Goal: Transaction & Acquisition: Purchase product/service

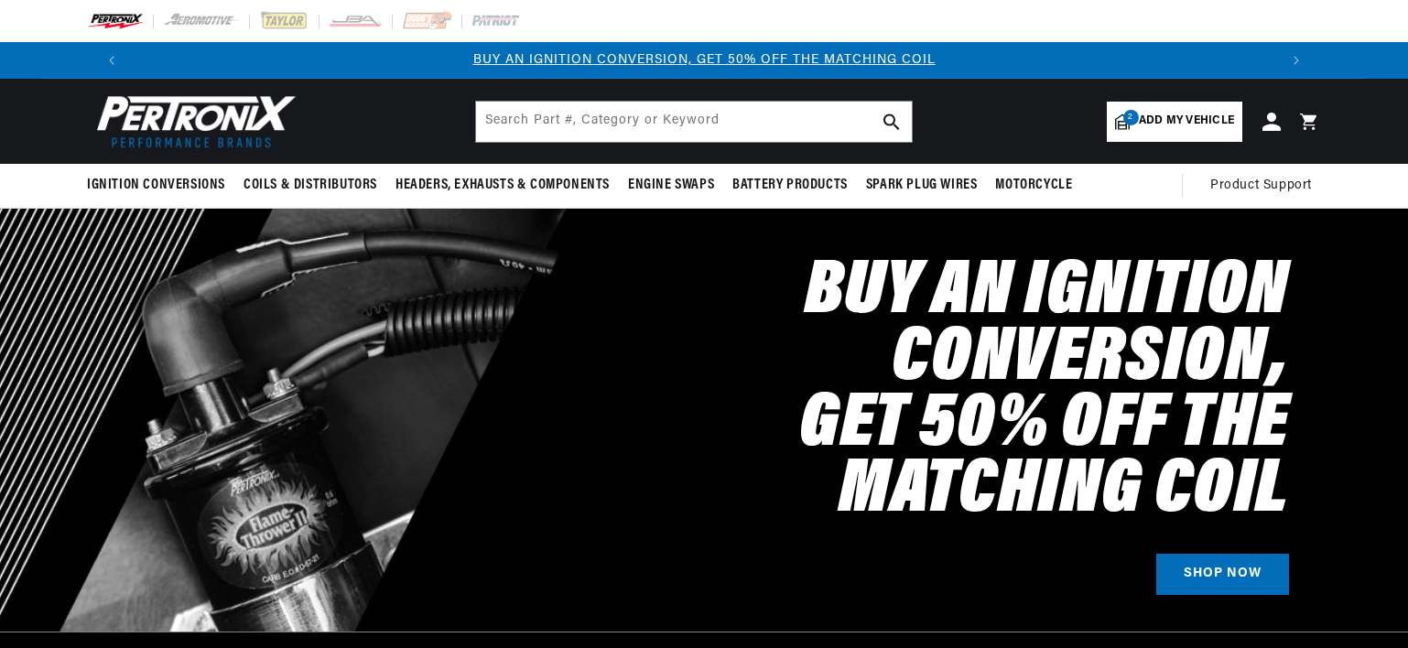
select select "1966"
select select "Ford"
select select "Galaxie"
select select "352cid-5.8L"
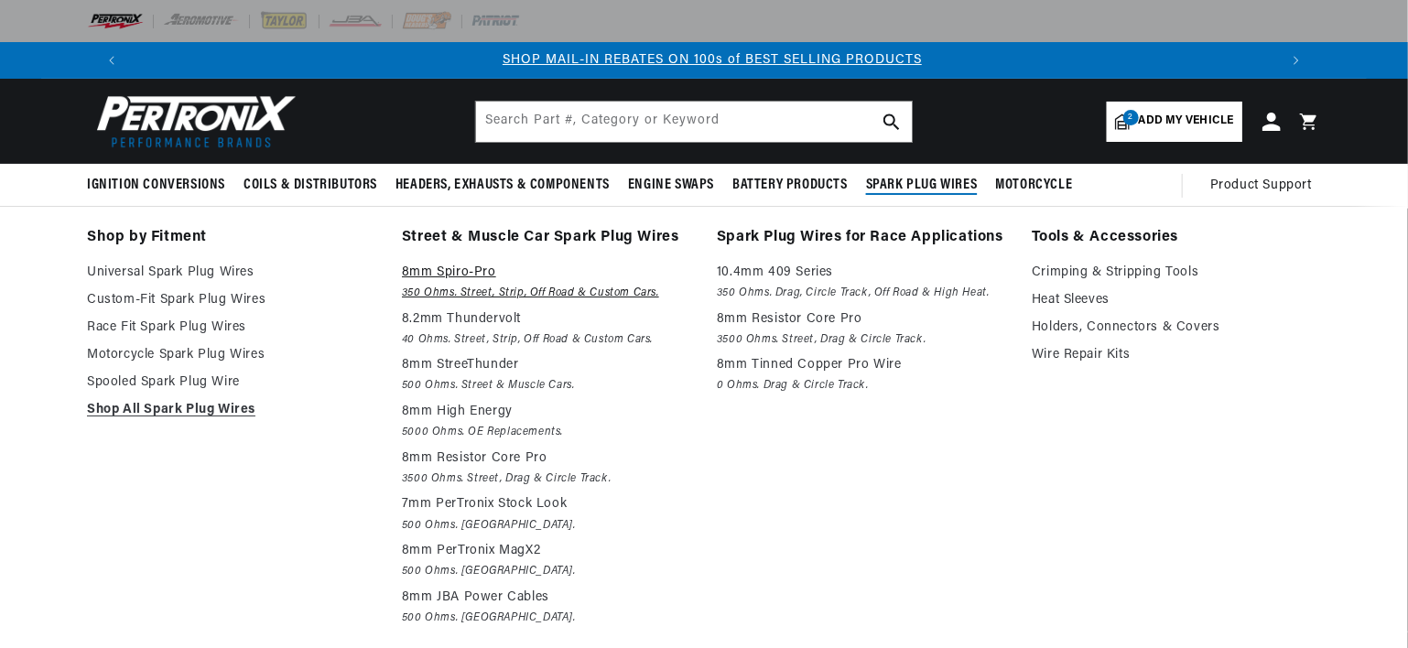
scroll to position [0, 1143]
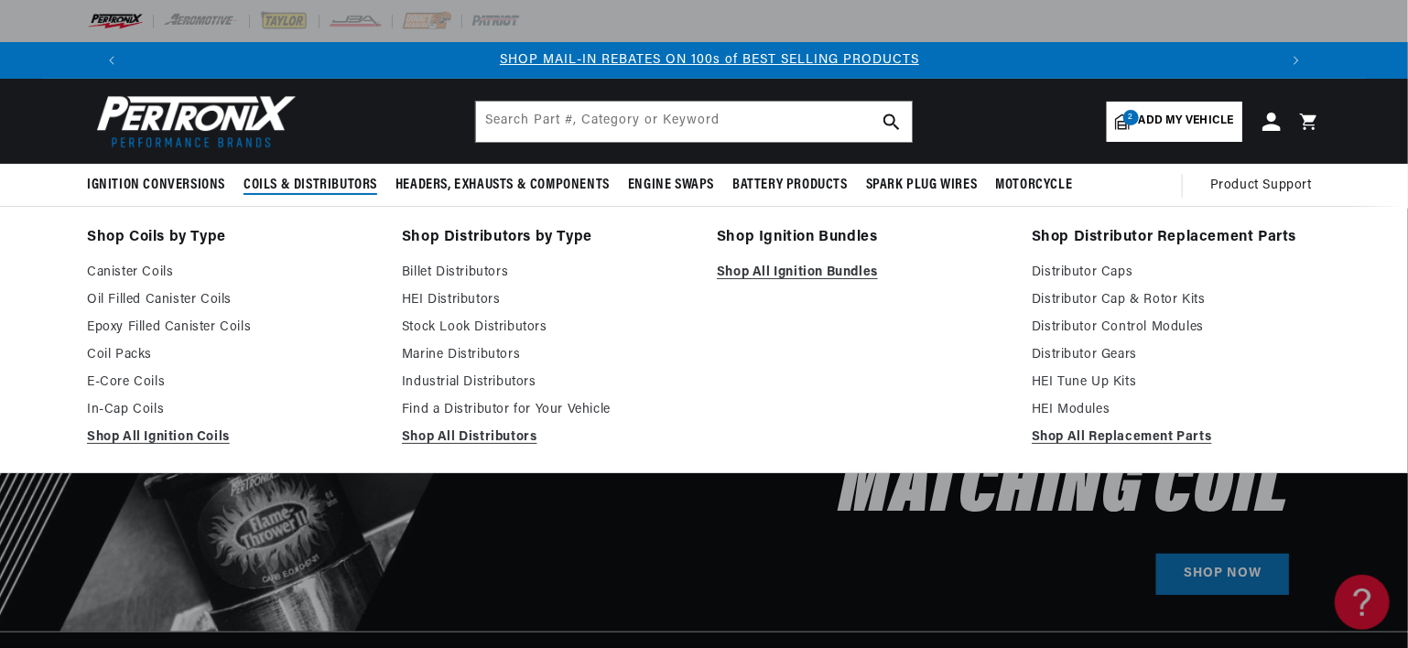
click at [216, 183] on polygon at bounding box center [213, 185] width 42 height 42
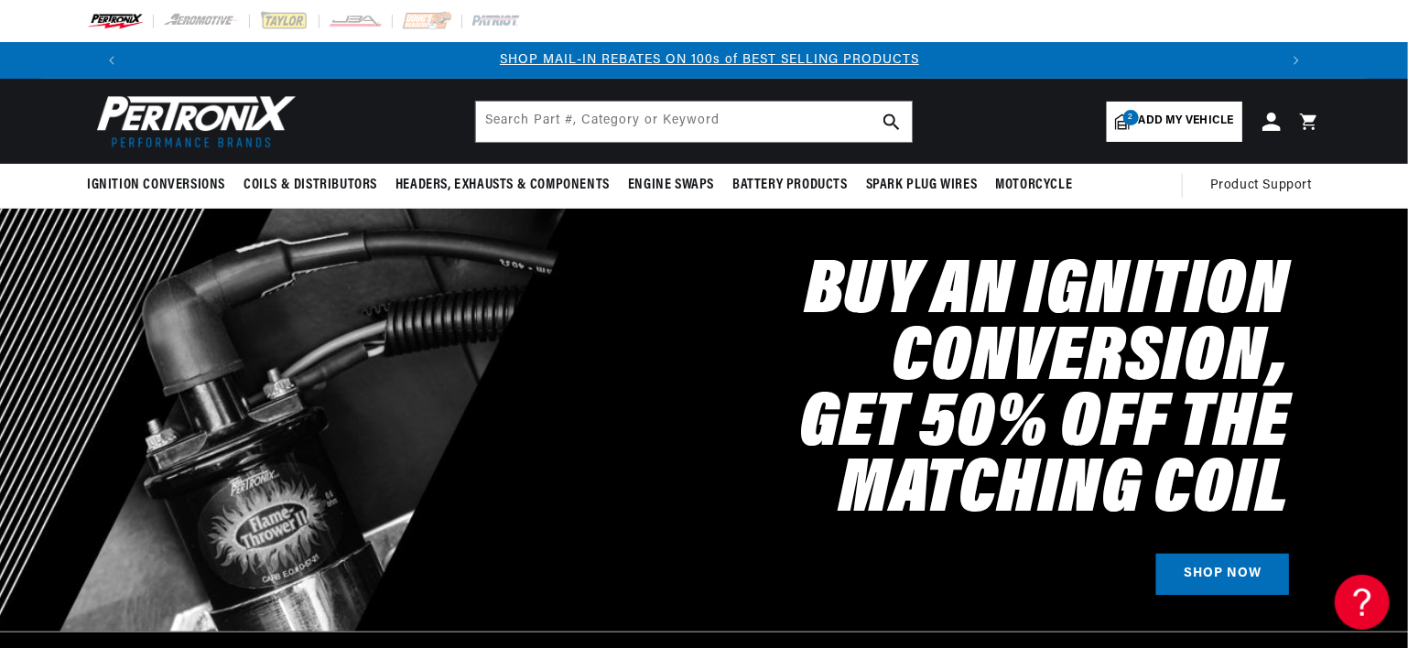
scroll to position [183, 0]
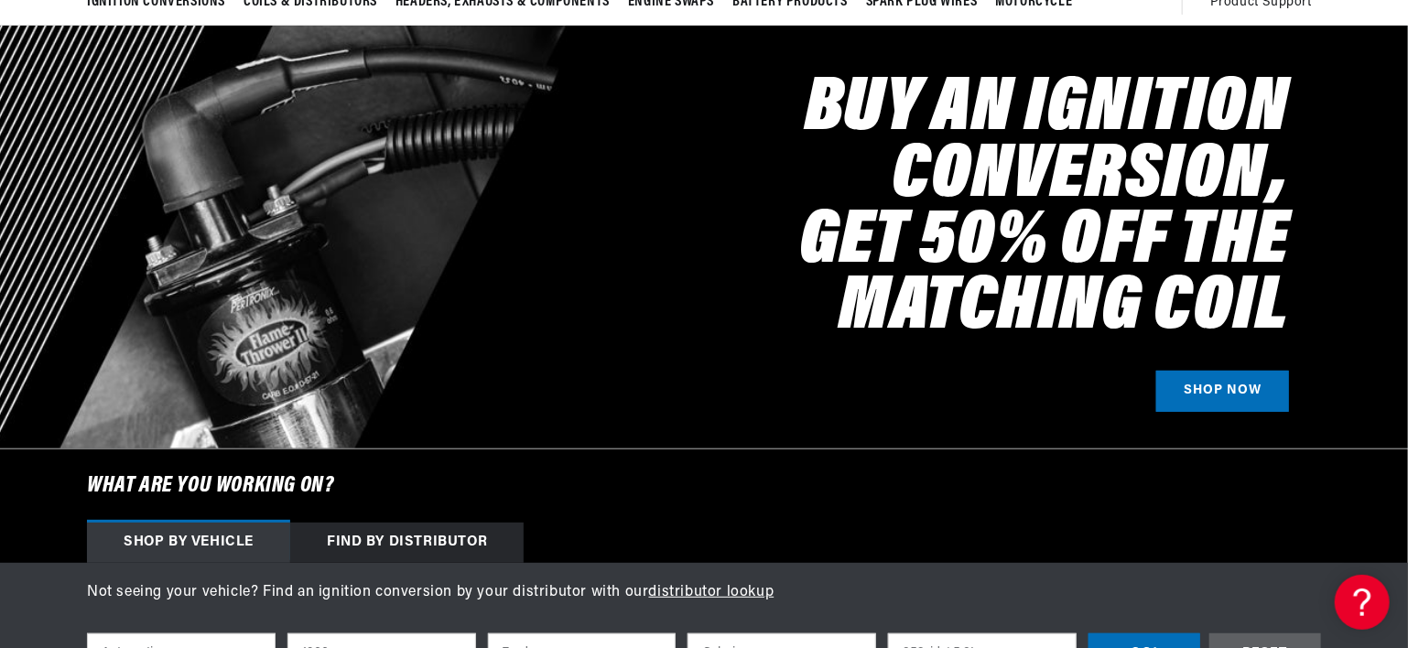
click at [418, 544] on div "Find by Distributor" at bounding box center [407, 543] width 234 height 40
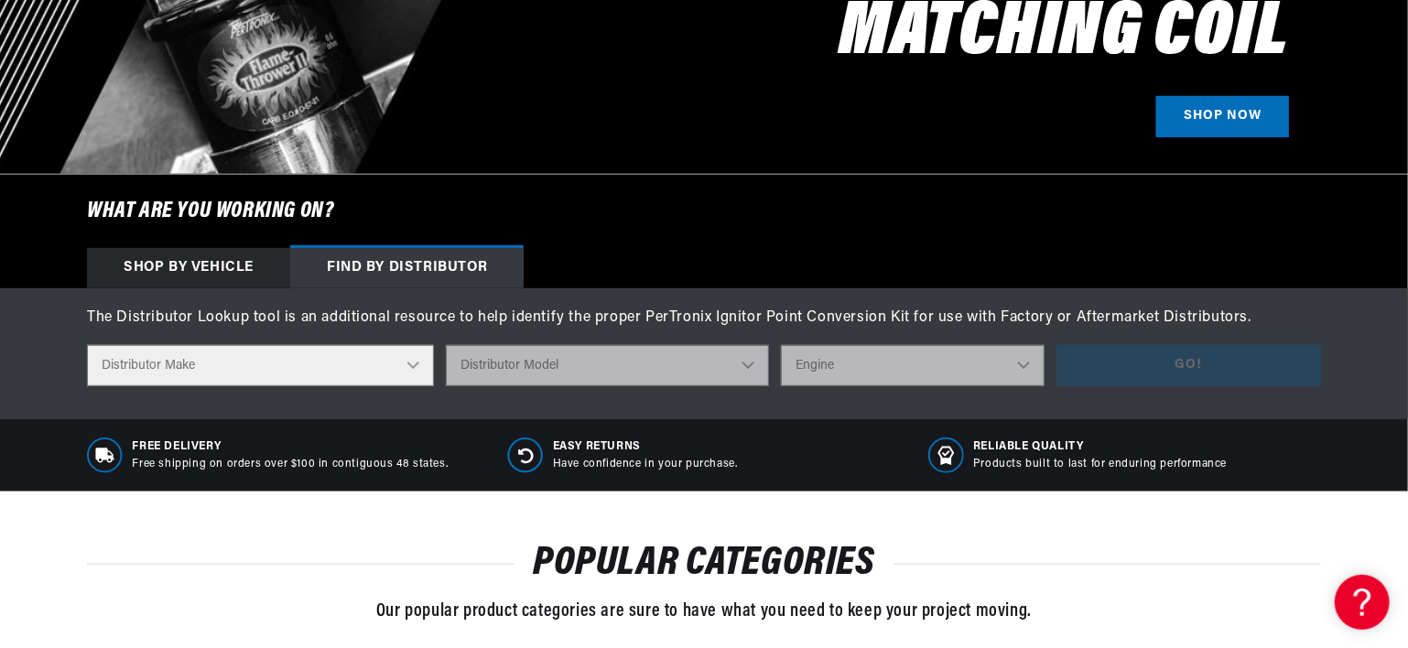
scroll to position [0, 2287]
click at [403, 369] on select "Distributor Make Accel Aldon Autolite Bosch Century Chrysler Clark Colt Contine…" at bounding box center [260, 365] width 347 height 41
select select "Delco"
click at [87, 345] on select "Distributor Make Accel Aldon Autolite Bosch Century Chrysler Clark Colt Contine…" at bounding box center [260, 365] width 347 height 41
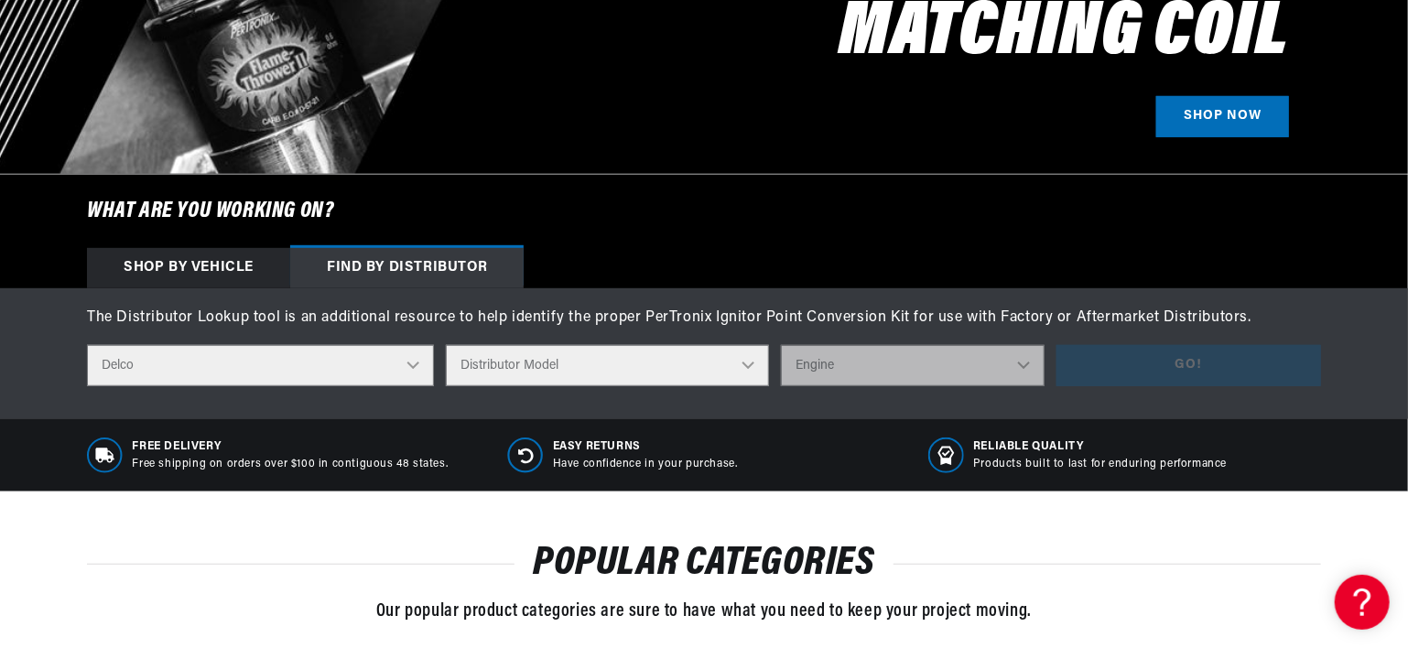
click at [517, 354] on select "Distributor Model 660 661 663 4145 6490 30137 91415 383581 384258 795329 980156…" at bounding box center [607, 365] width 323 height 41
click at [483, 361] on select "Distributor Model 660 661 663 4145 6490 30137 91415 383581 384258 795329 980156…" at bounding box center [607, 365] width 323 height 41
click at [484, 366] on select "Distributor Model 660 661 663 4145 6490 30137 91415 383581 384258 795329 980156…" at bounding box center [607, 365] width 323 height 41
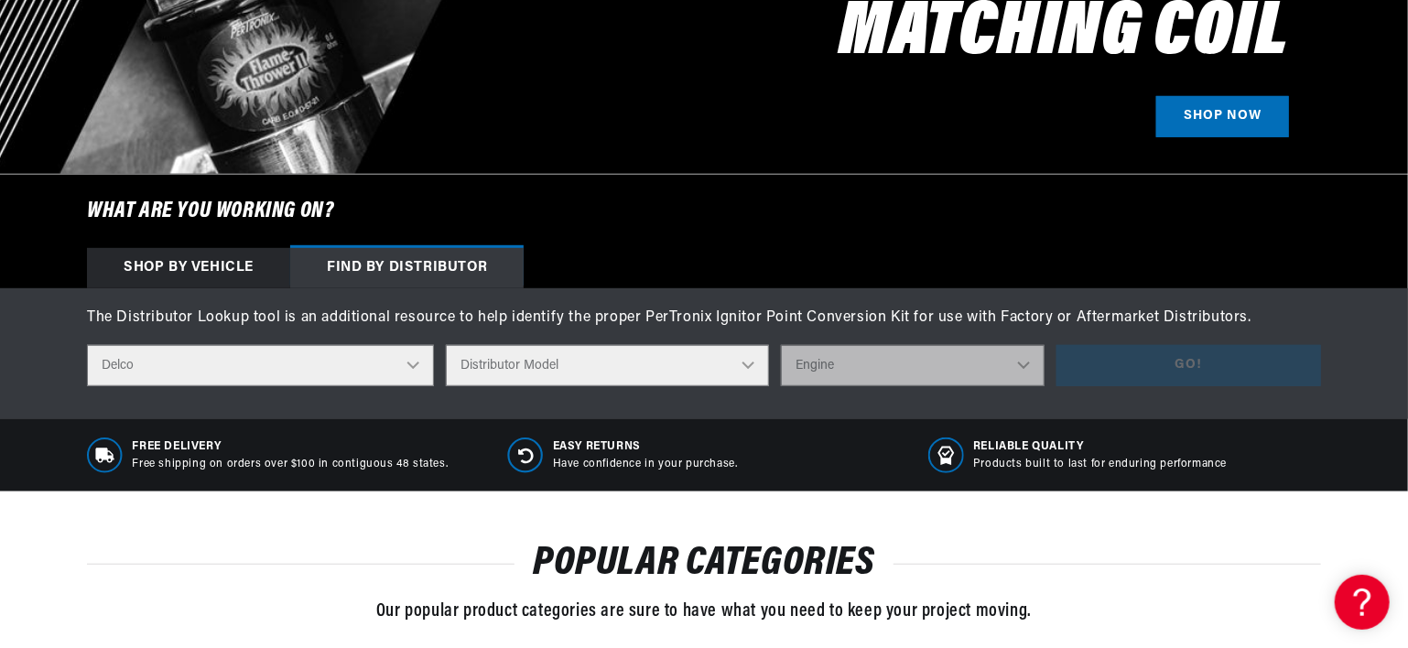
scroll to position [0, 1143]
click at [448, 345] on select "Distributor Model 660 661 663 4145 6490 30137 91415 383581 384258 795329 980156…" at bounding box center [607, 365] width 323 height 41
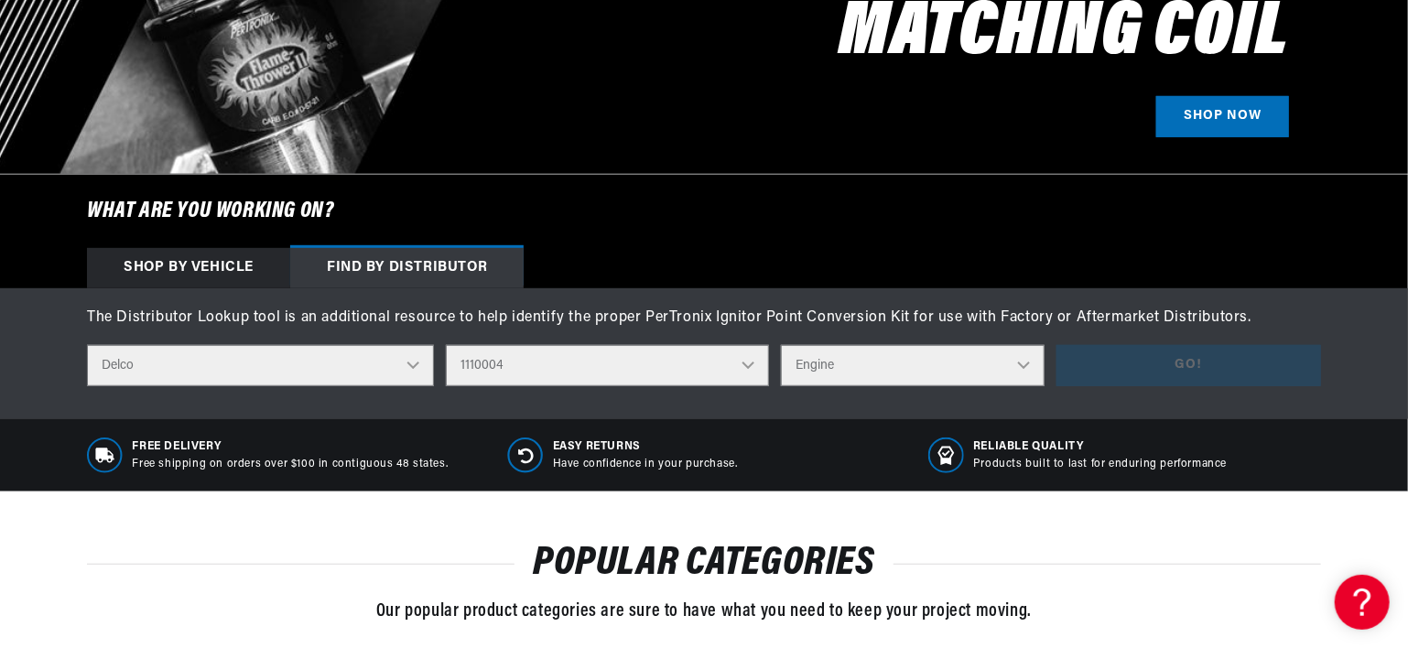
click at [484, 370] on select "Distributor Model 660 661 663 4145 6490 30137 91415 383581 384258 795329 980156…" at bounding box center [607, 365] width 323 height 41
select select "1112623"
click at [448, 345] on select "Distributor Model 660 661 663 4145 6490 30137 91415 383581 384258 795329 980156…" at bounding box center [607, 365] width 323 height 41
click at [806, 367] on select "Engine 4" at bounding box center [913, 365] width 264 height 41
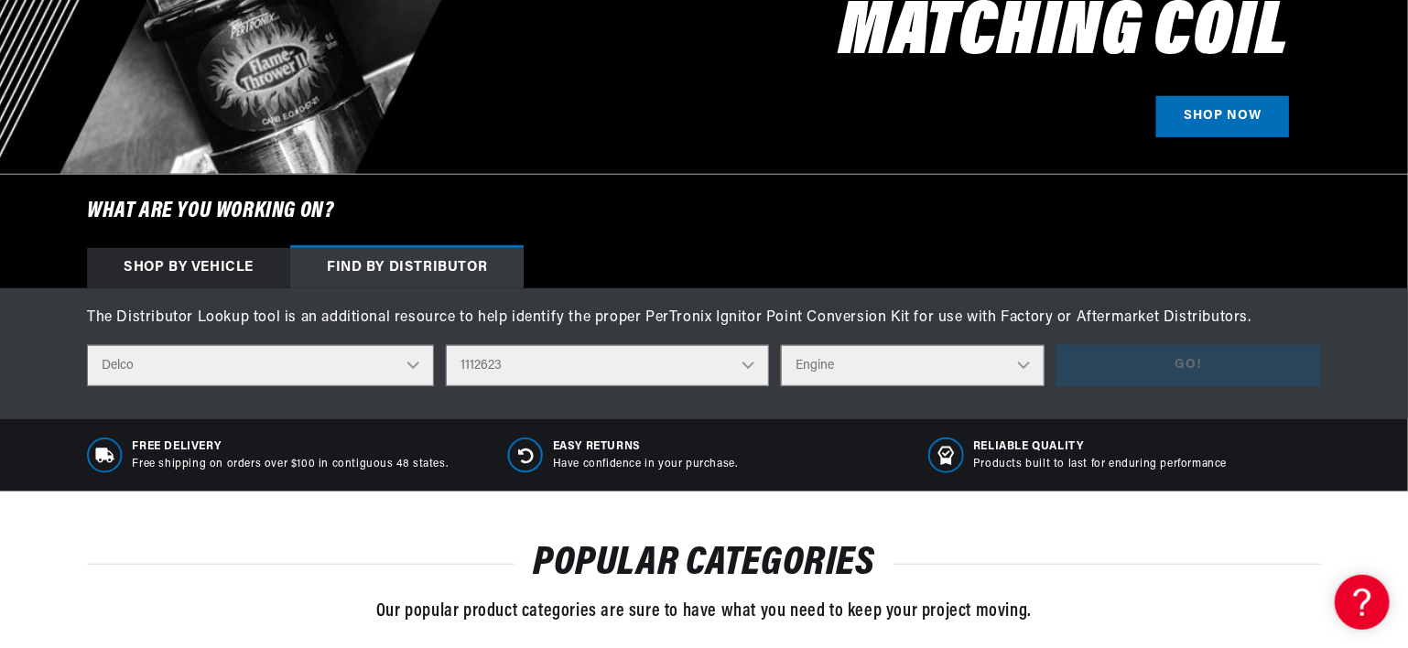
select select "4"
click at [783, 345] on select "Engine 4" at bounding box center [913, 365] width 264 height 41
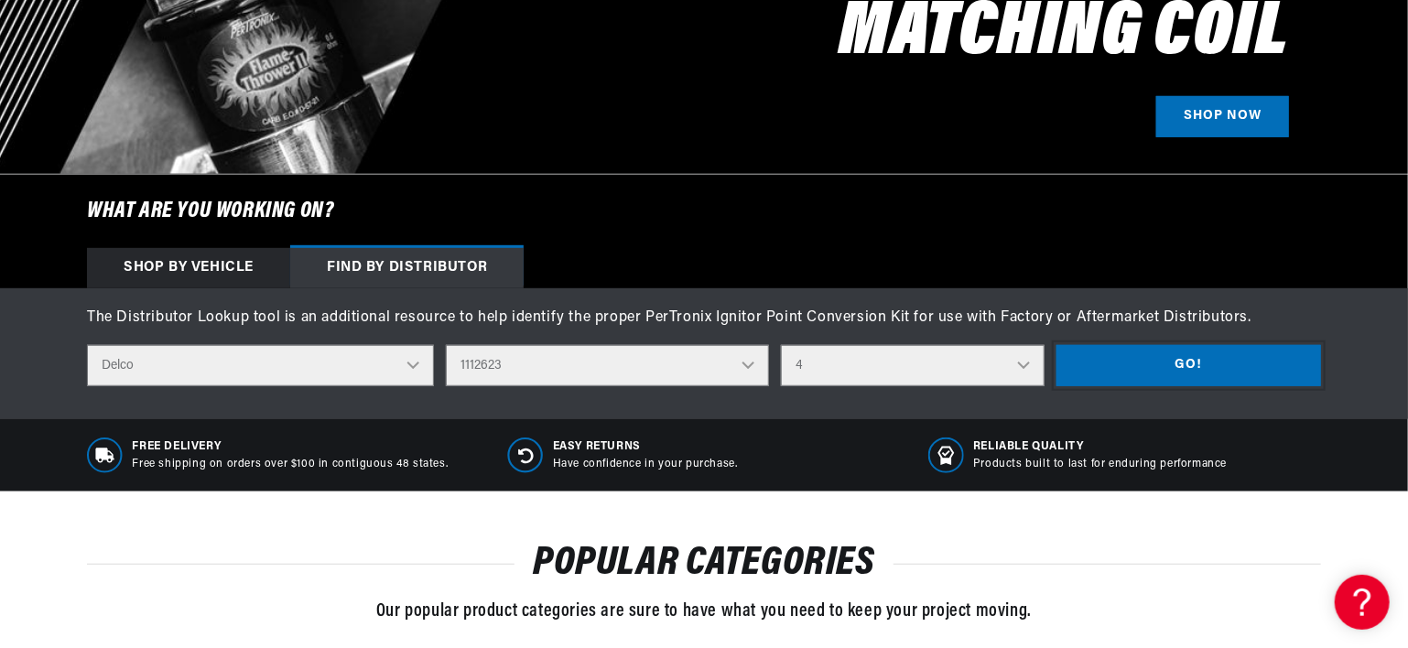
click at [1145, 347] on button "Go!" at bounding box center [1189, 365] width 265 height 41
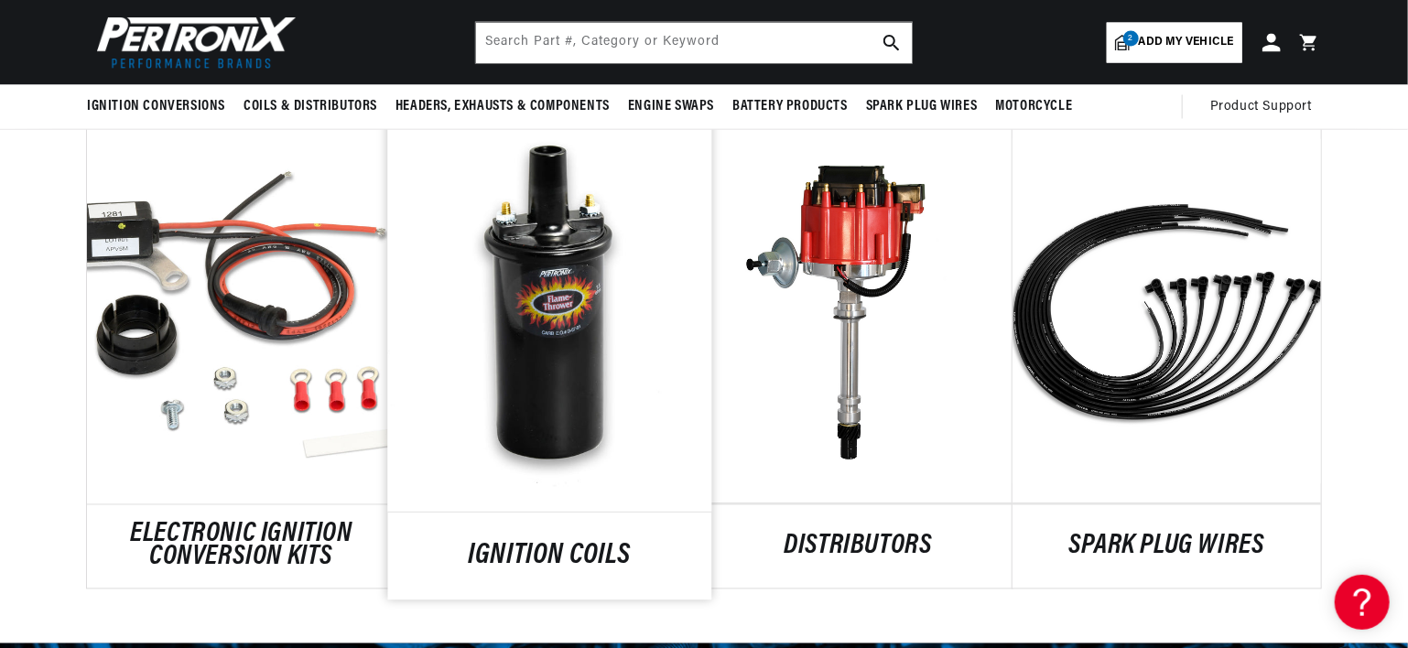
click at [574, 545] on link "IGNITION COILS" at bounding box center [550, 557] width 324 height 25
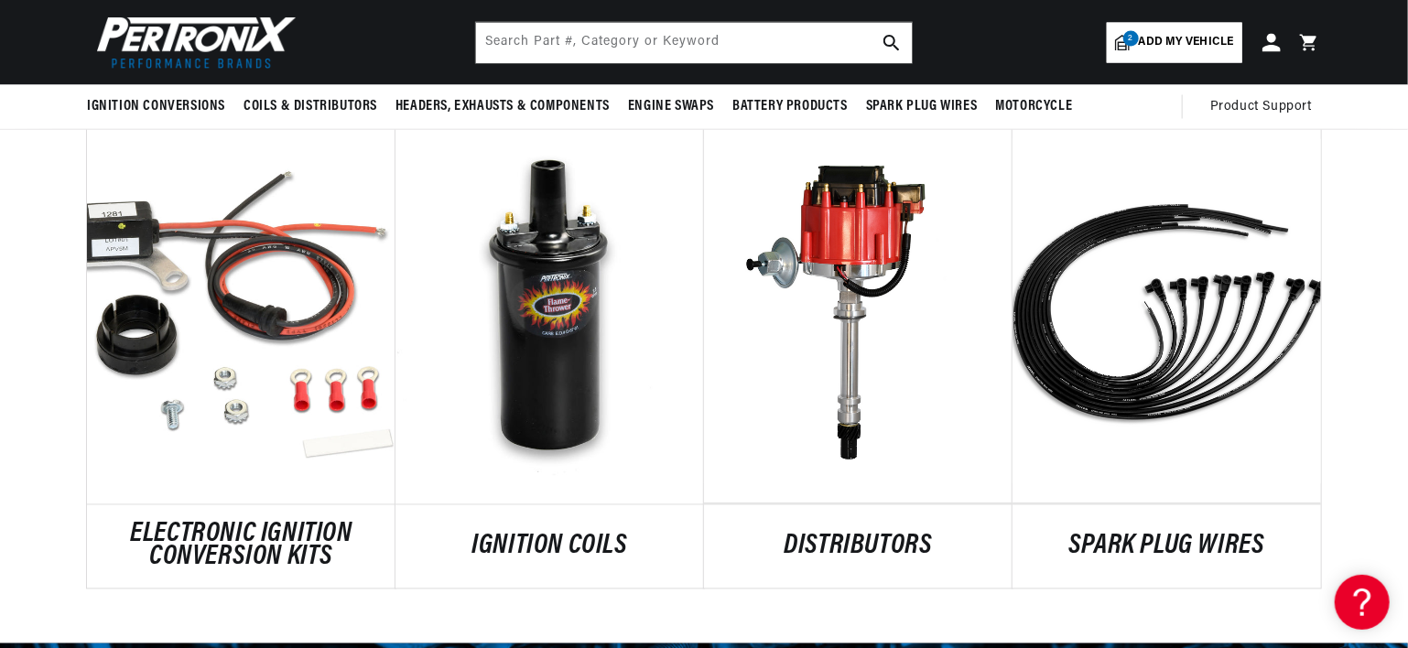
scroll to position [0, 0]
click at [546, 46] on input "text" at bounding box center [694, 43] width 436 height 40
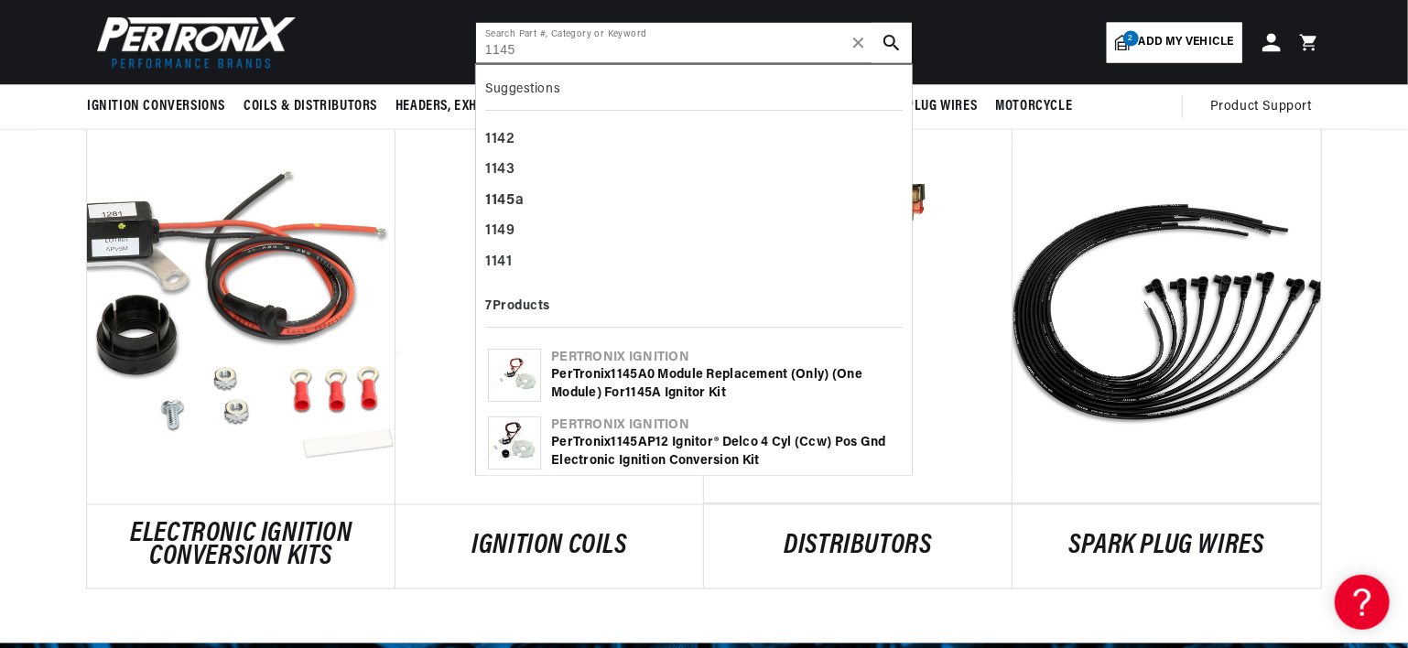
scroll to position [0, 1143]
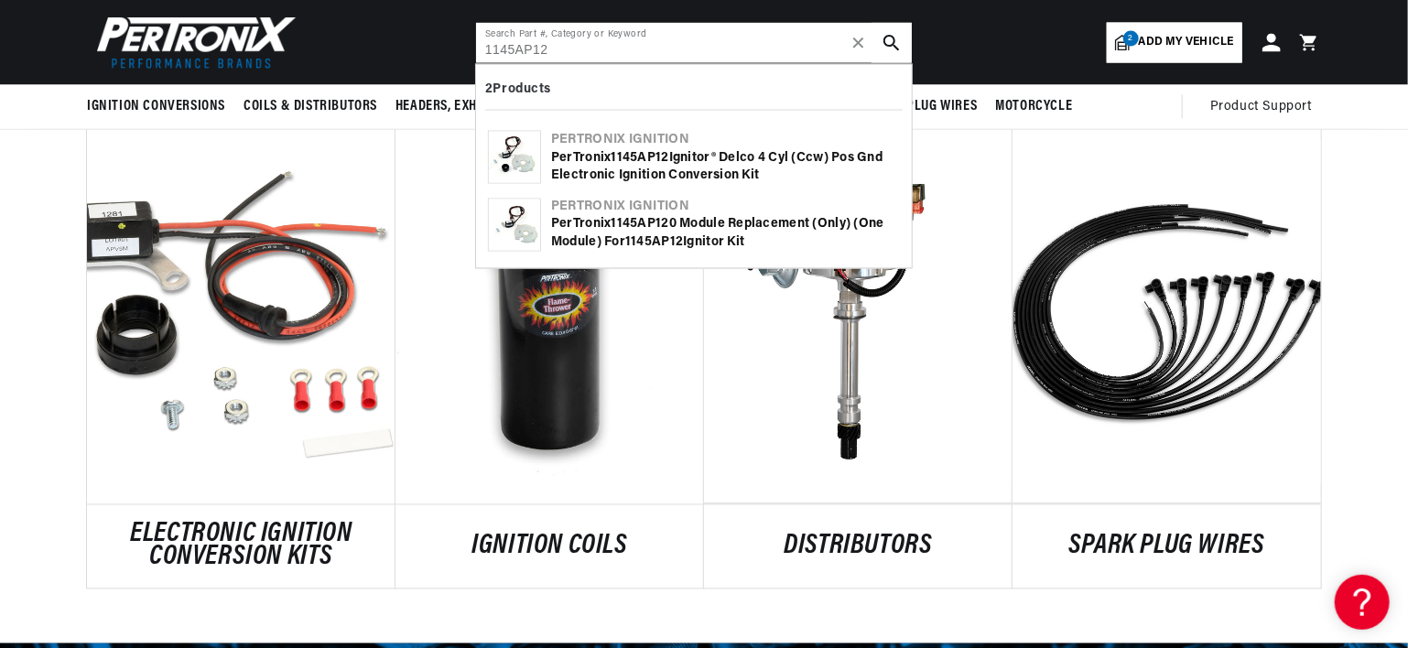
type input "1145AP12"
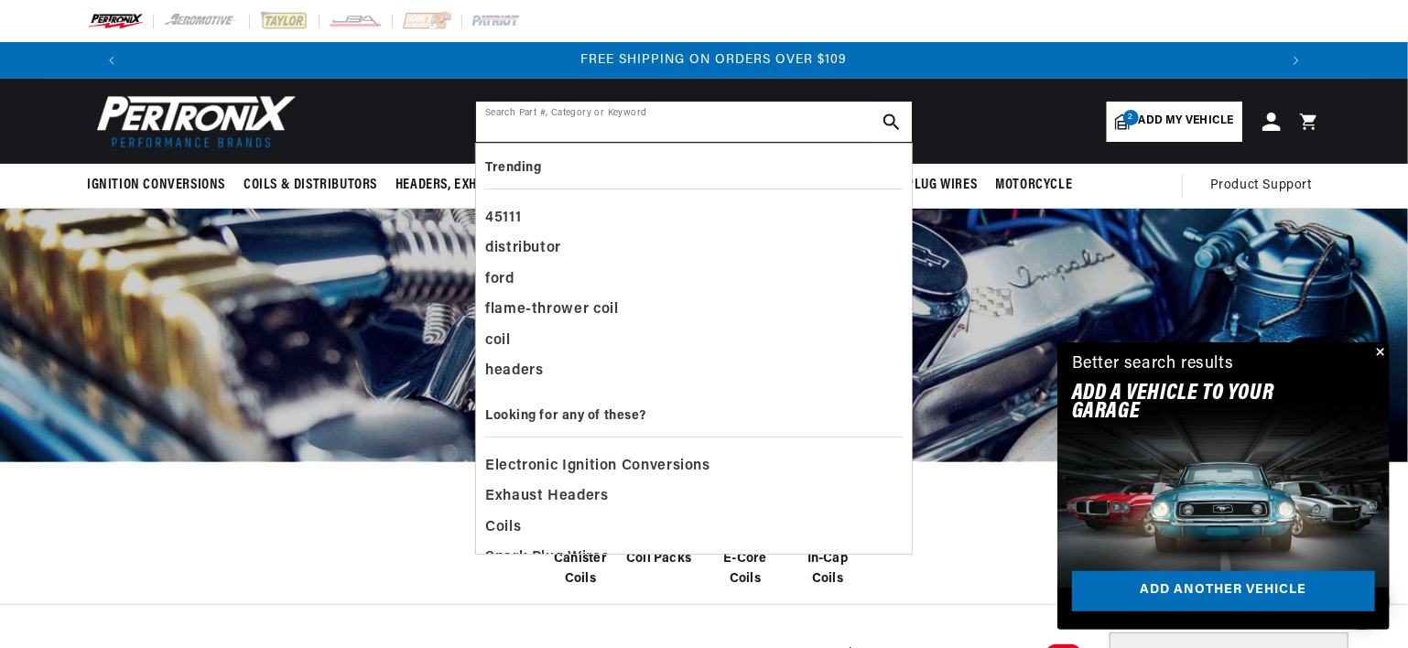
click at [564, 116] on input "text" at bounding box center [694, 122] width 436 height 40
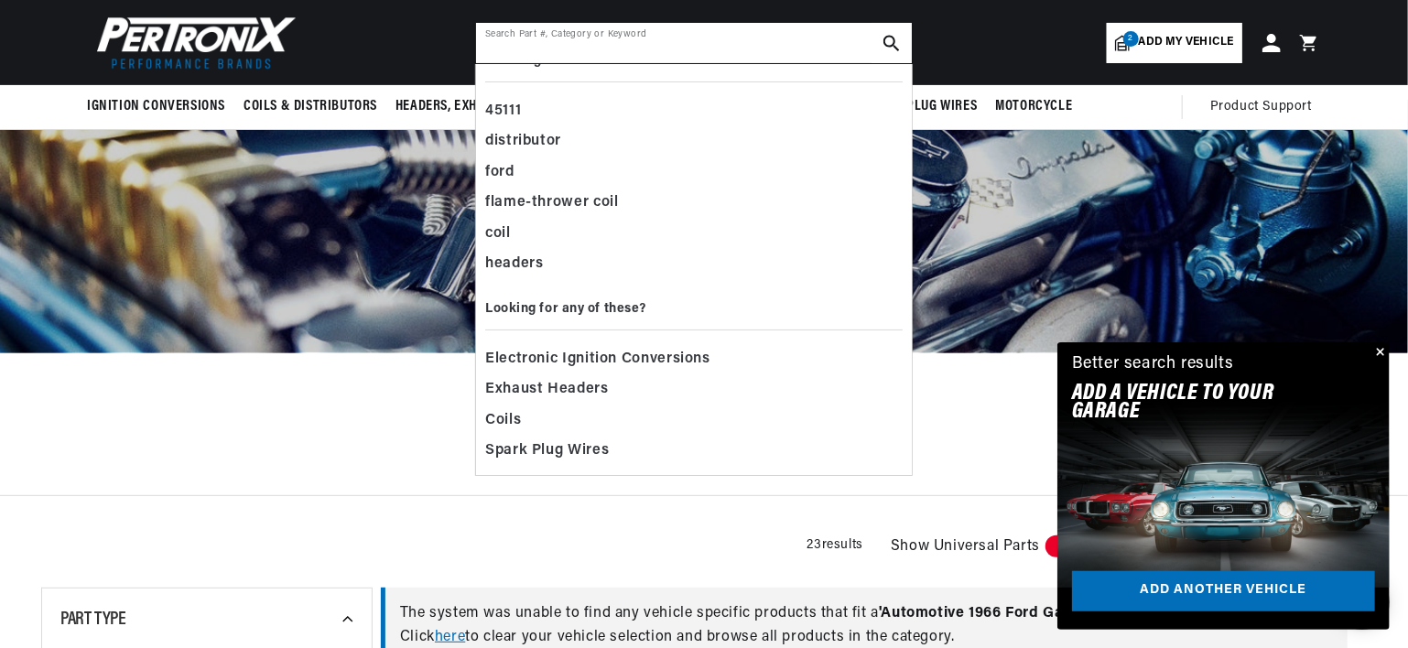
scroll to position [92, 0]
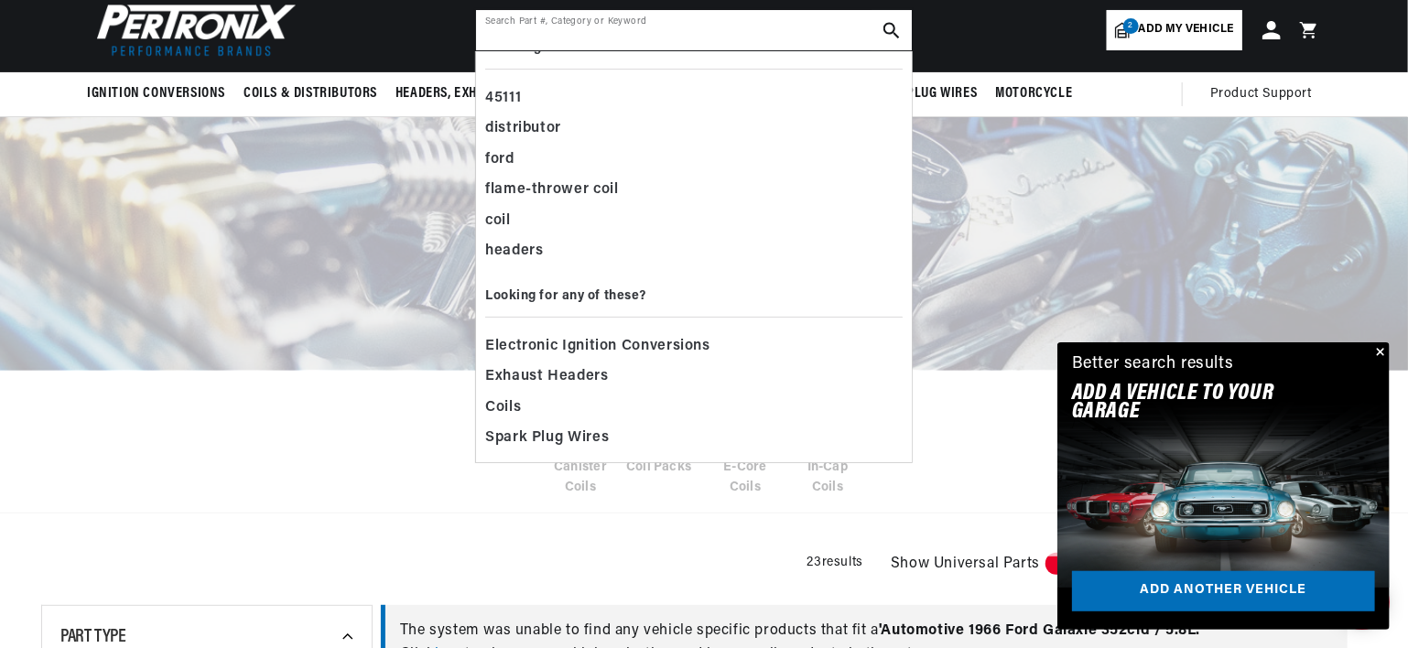
scroll to position [89, 0]
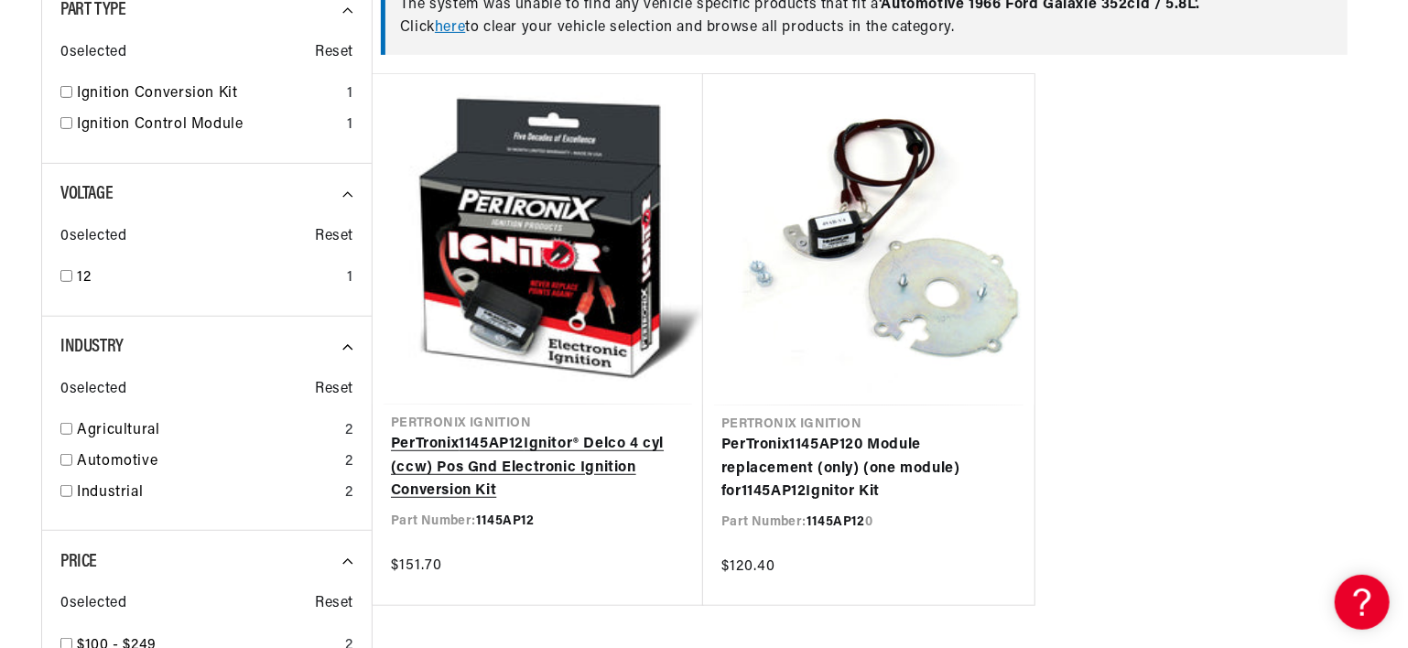
scroll to position [0, 1143]
click at [504, 504] on link "PerTronix 1145AP12 Ignitor® Delco 4 cyl (ccw) Pos Gnd Electronic Ignition Conve…" at bounding box center [538, 468] width 294 height 71
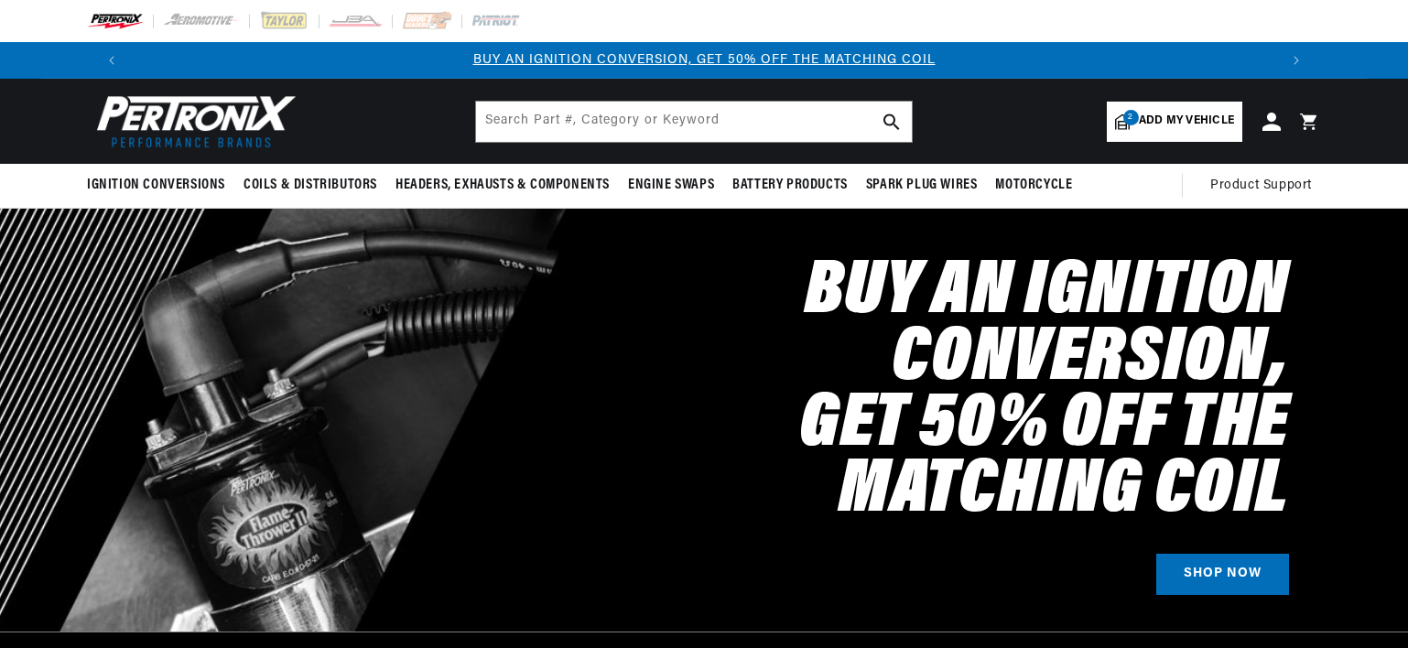
select select "1966"
select select "Ford"
select select "Galaxie"
select select "352cid-5.8L"
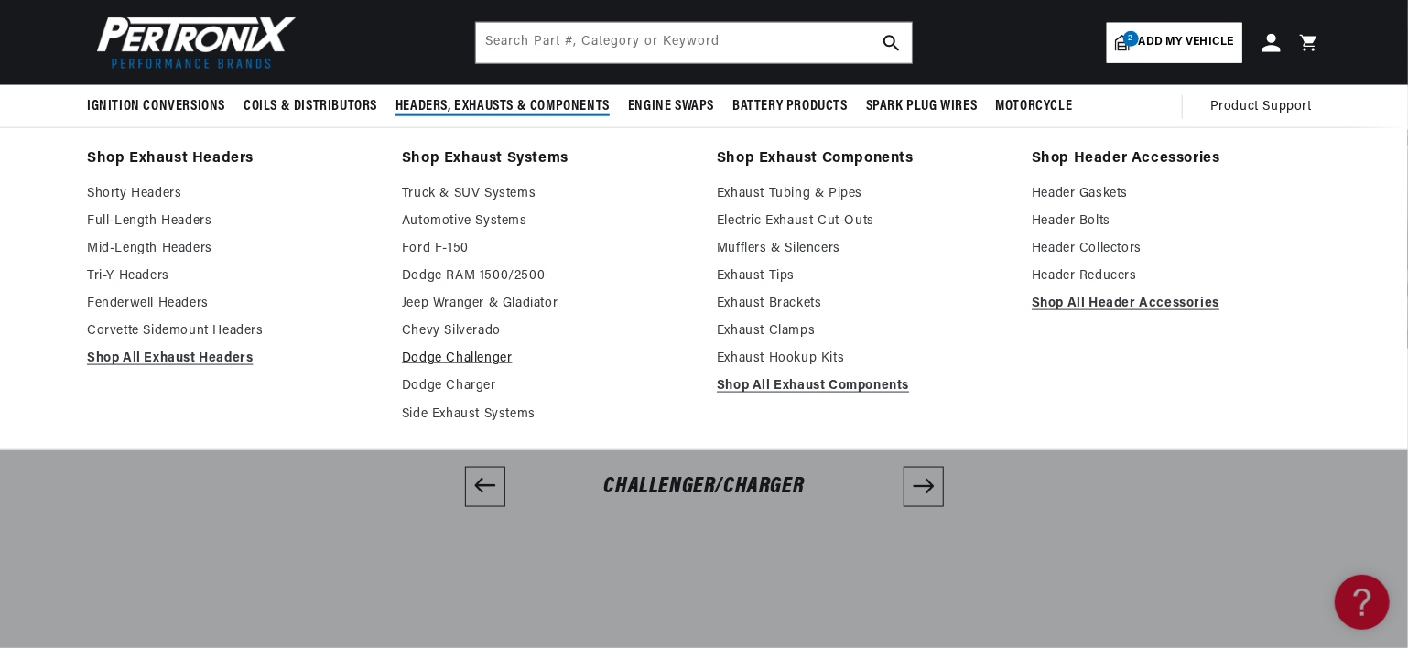
scroll to position [4579, 0]
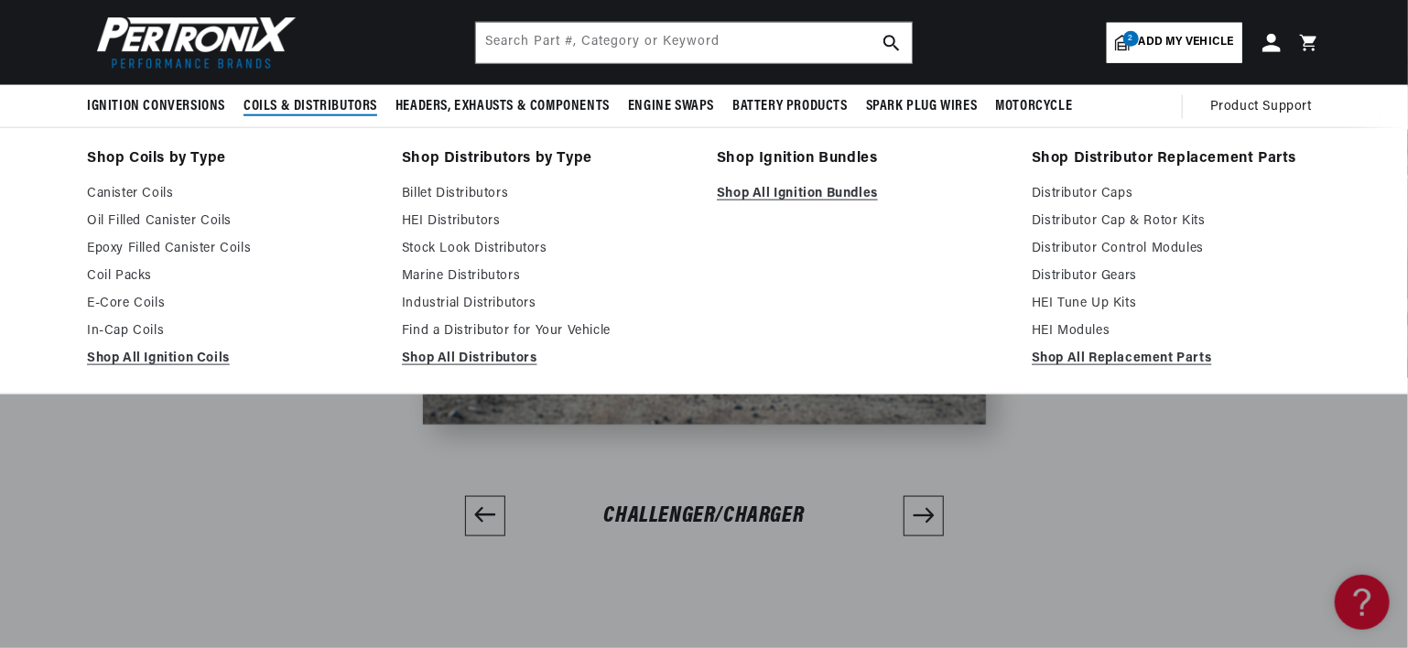
click at [278, 102] on span "Coils & Distributors" at bounding box center [311, 106] width 134 height 19
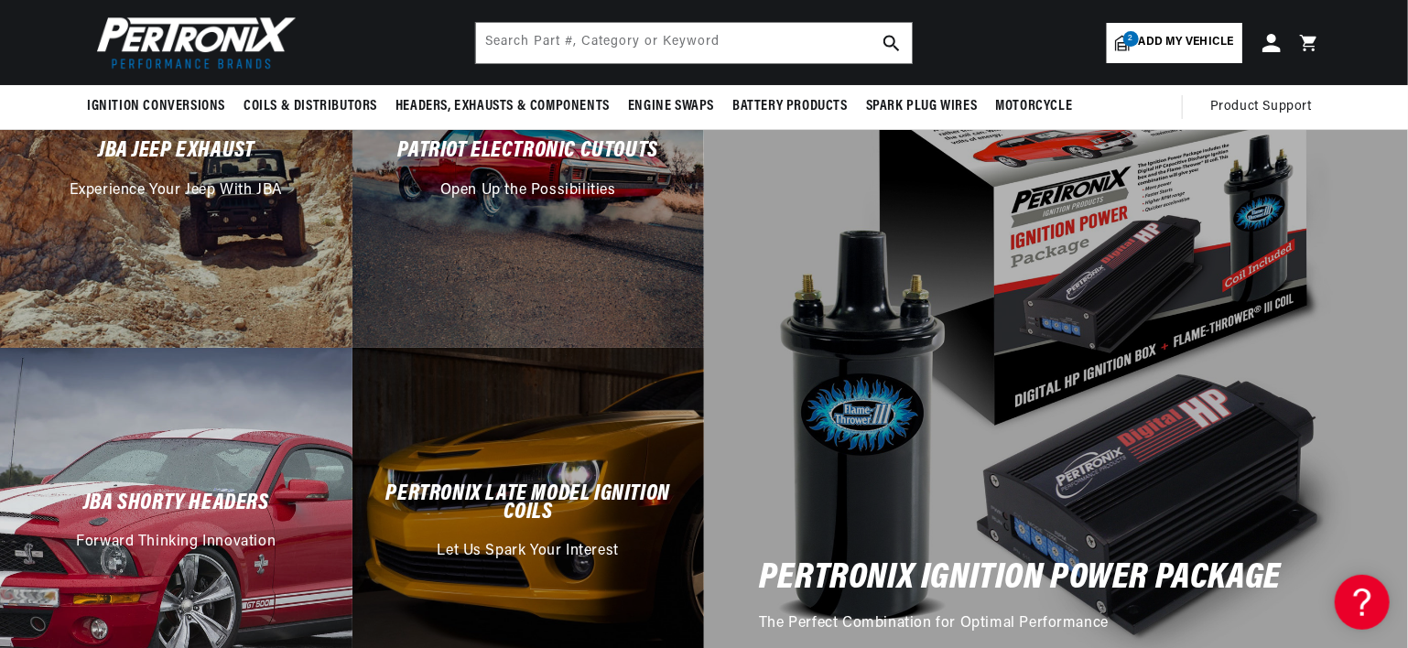
scroll to position [3480, 0]
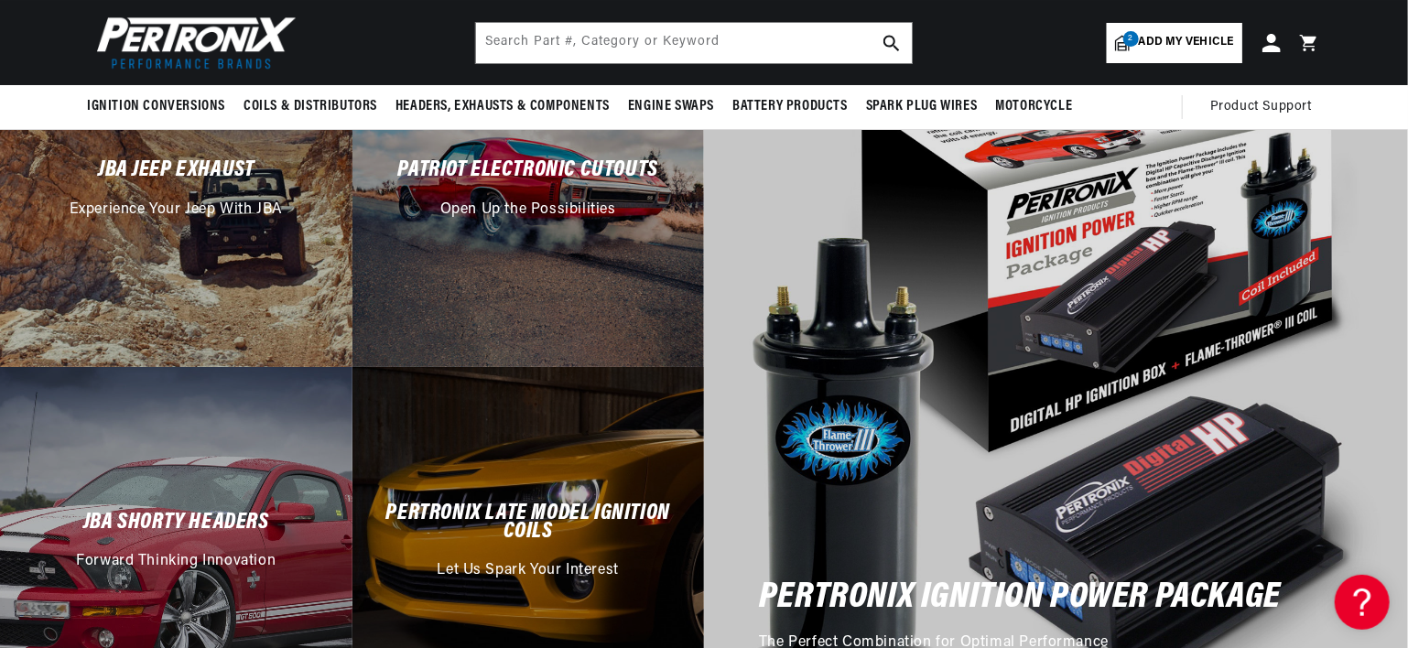
click at [868, 419] on div "PerTronix Ignition Power Package The Perfect Combination for Optimal Performance" at bounding box center [1056, 368] width 704 height 704
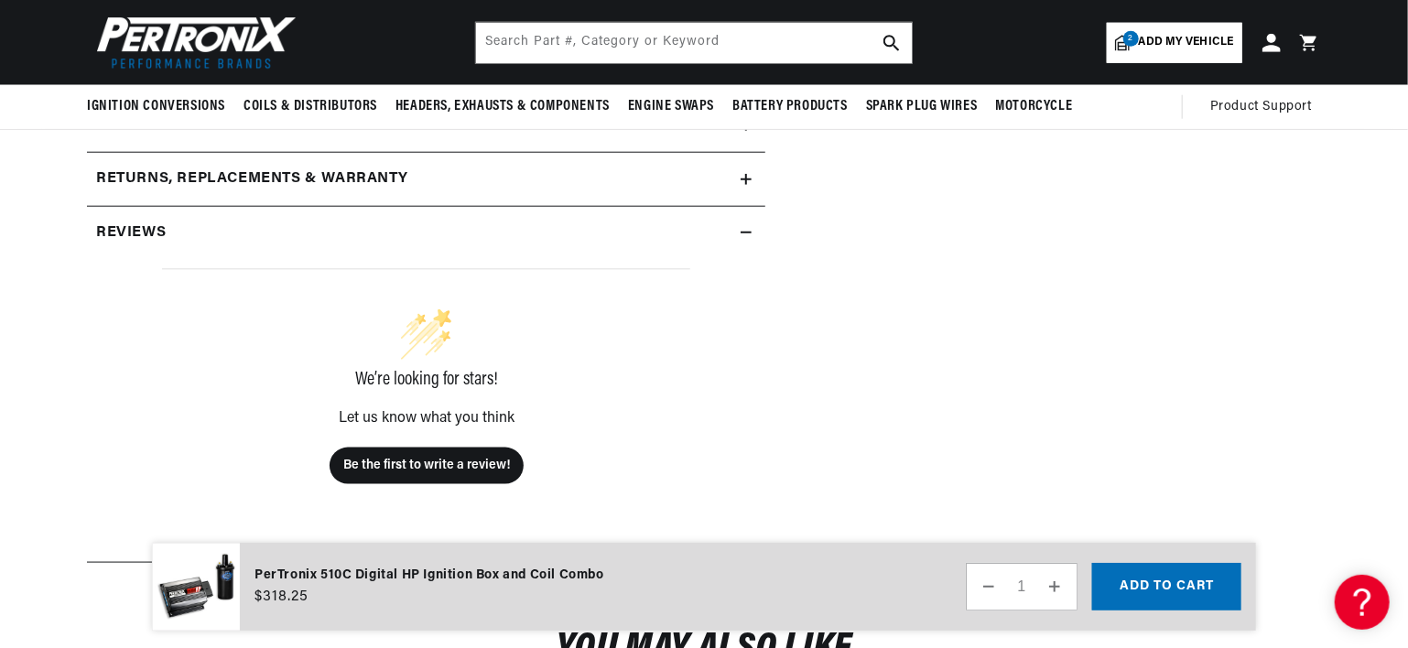
scroll to position [824, 0]
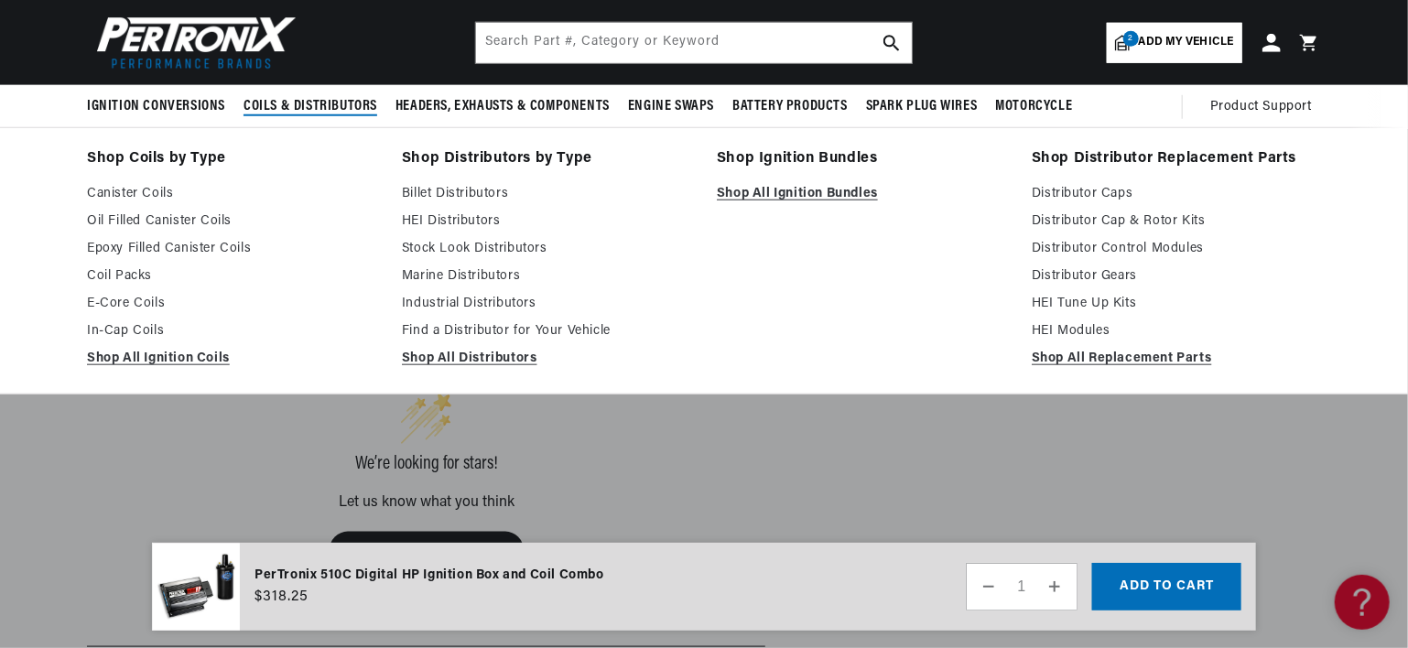
click at [271, 101] on span "Coils & Distributors" at bounding box center [311, 106] width 134 height 19
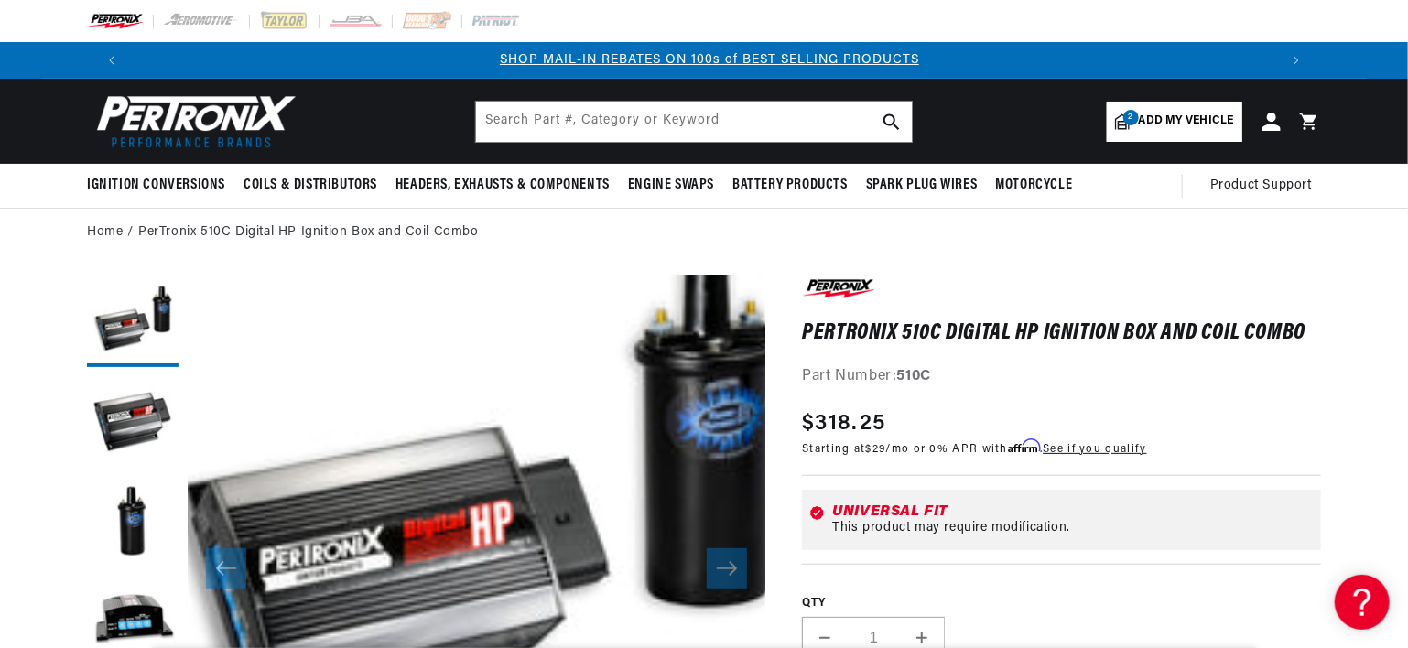
scroll to position [0, 0]
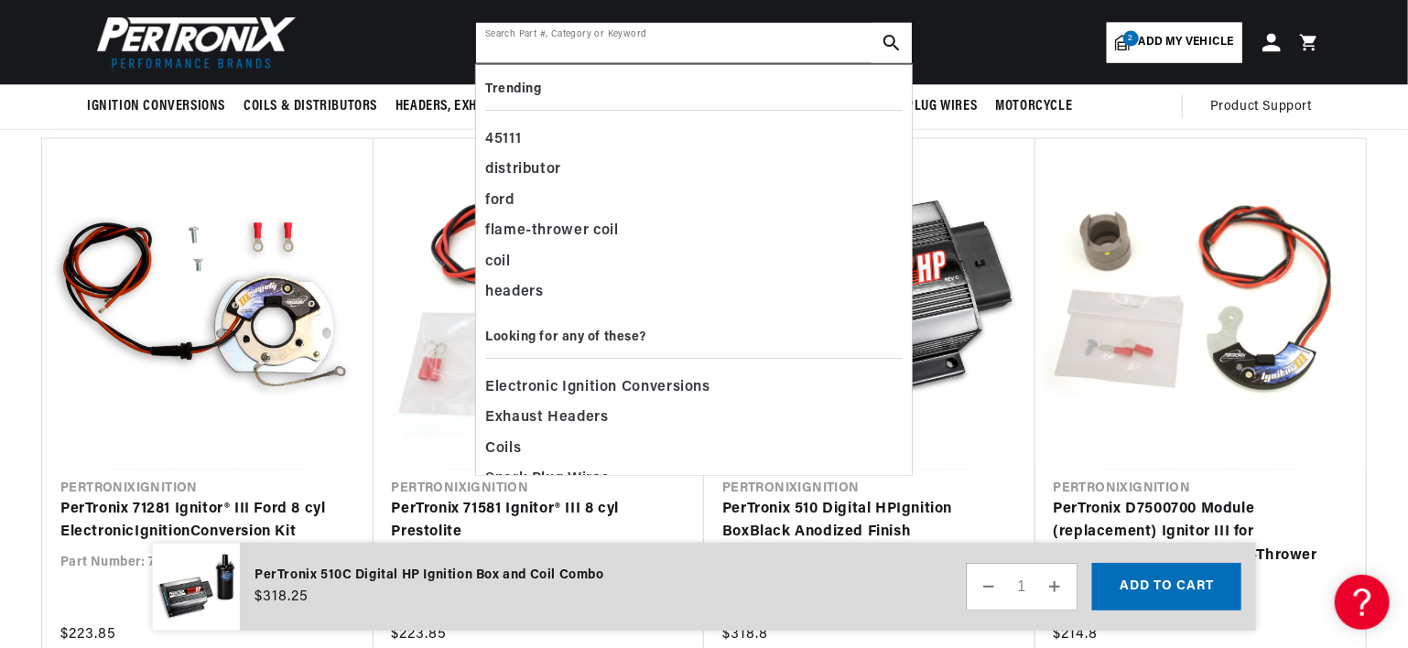
click at [543, 46] on input "text" at bounding box center [694, 43] width 436 height 40
click at [509, 259] on div "coil" at bounding box center [694, 262] width 418 height 31
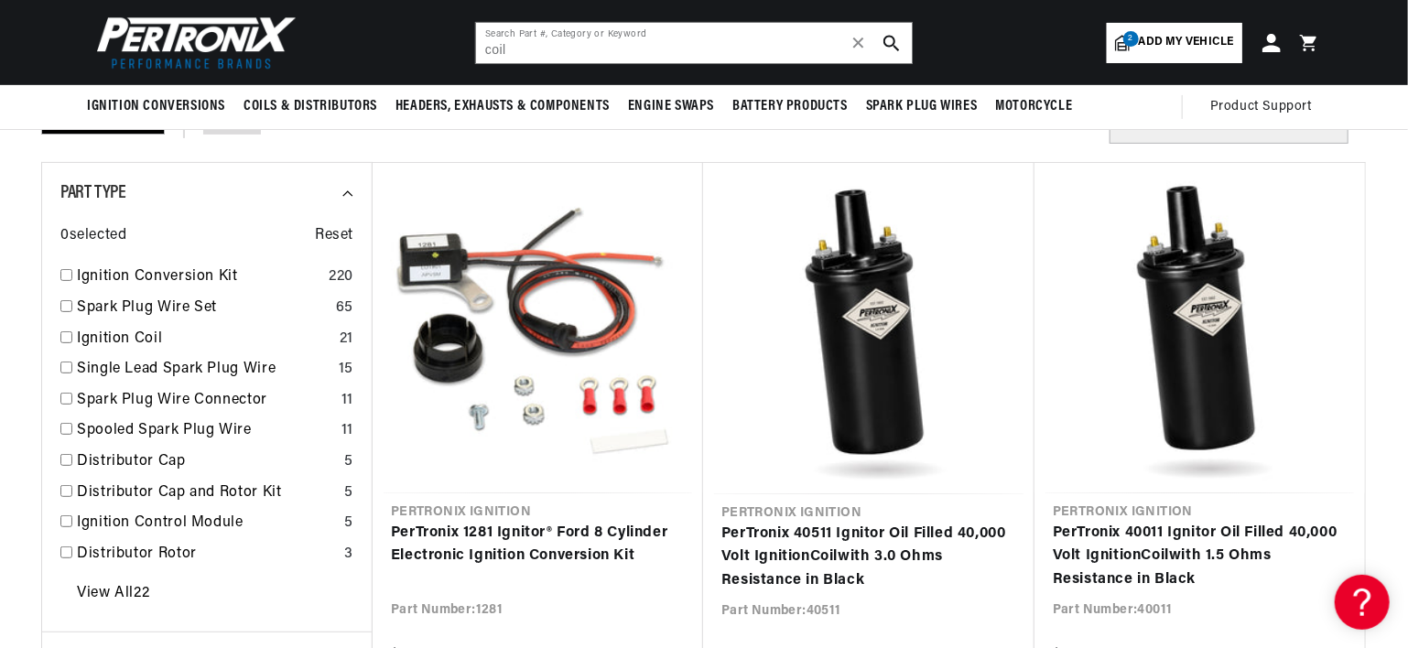
scroll to position [0, 1143]
